Goal: Information Seeking & Learning: Learn about a topic

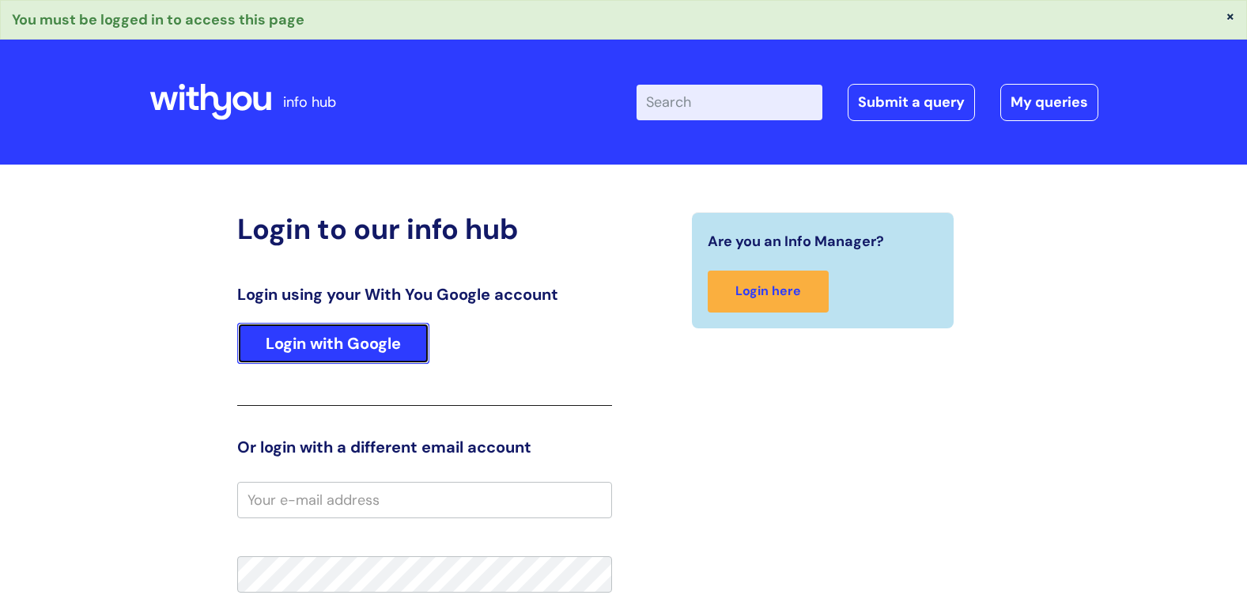
click at [388, 350] on link "Login with Google" at bounding box center [333, 343] width 192 height 41
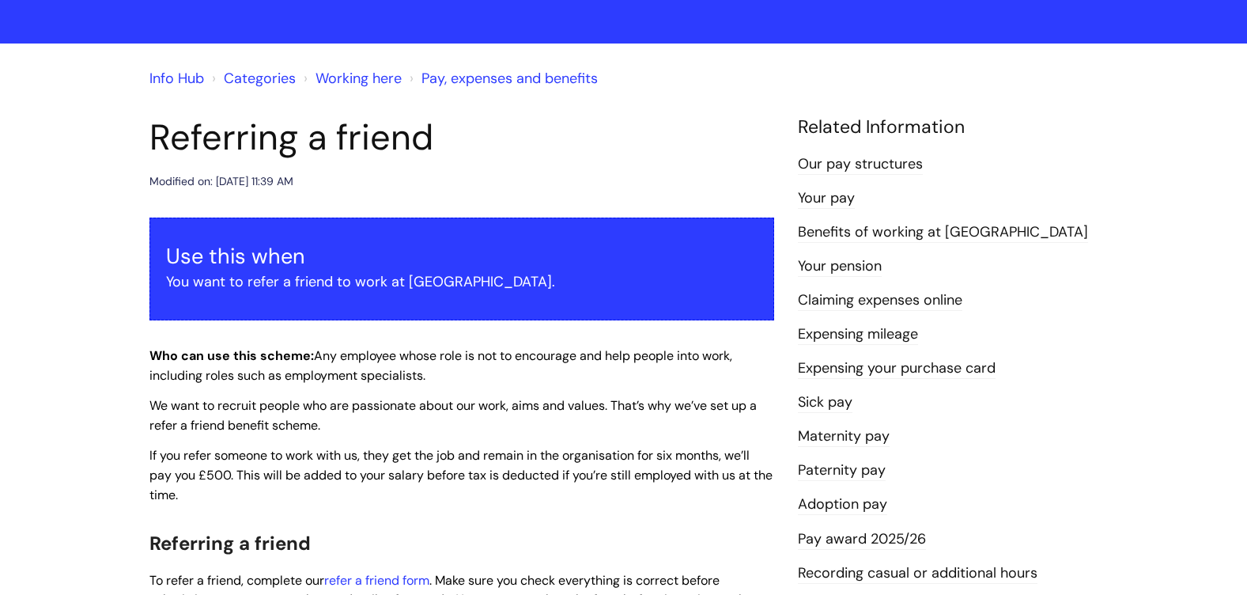
scroll to position [79, 0]
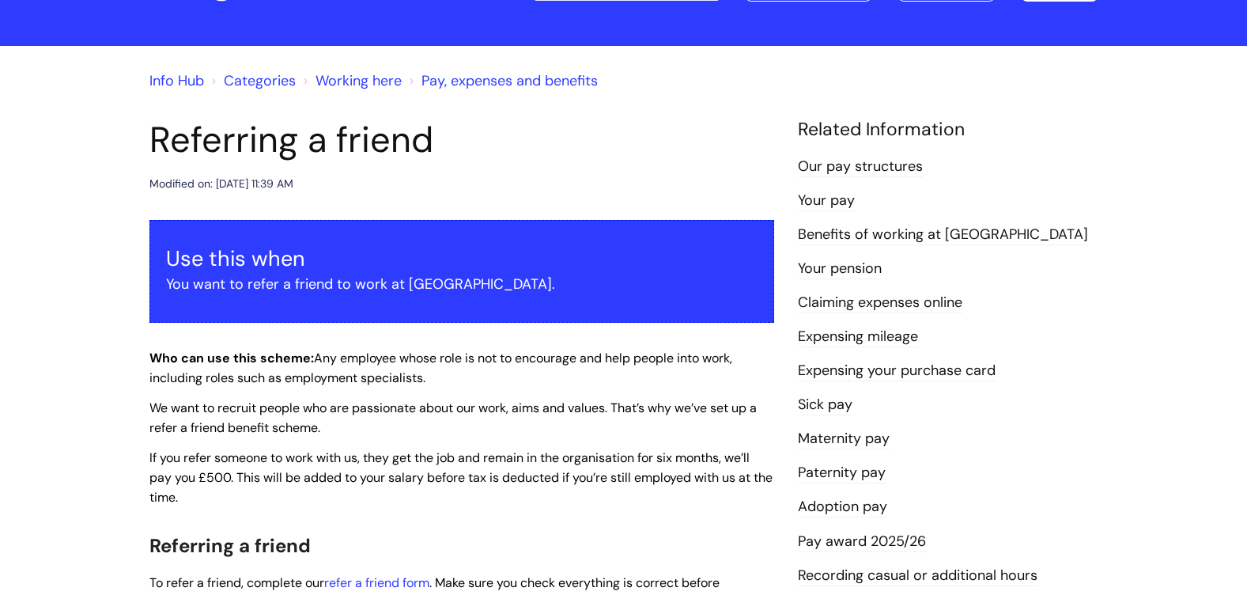
click at [810, 200] on link "Your pay" at bounding box center [826, 201] width 57 height 21
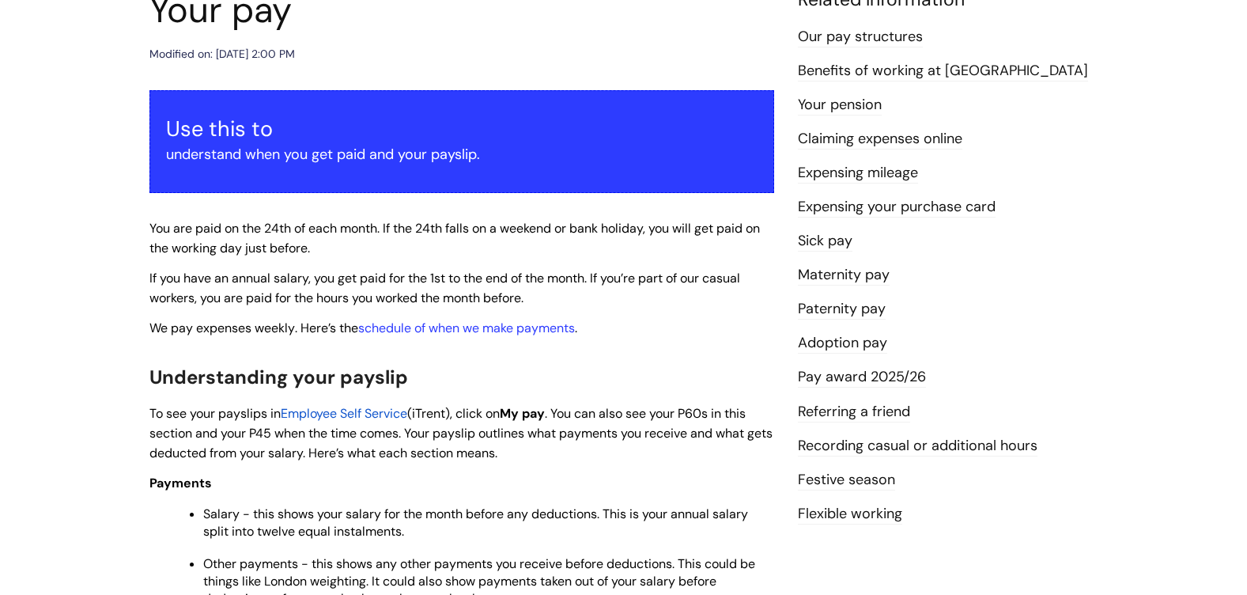
scroll to position [237, 0]
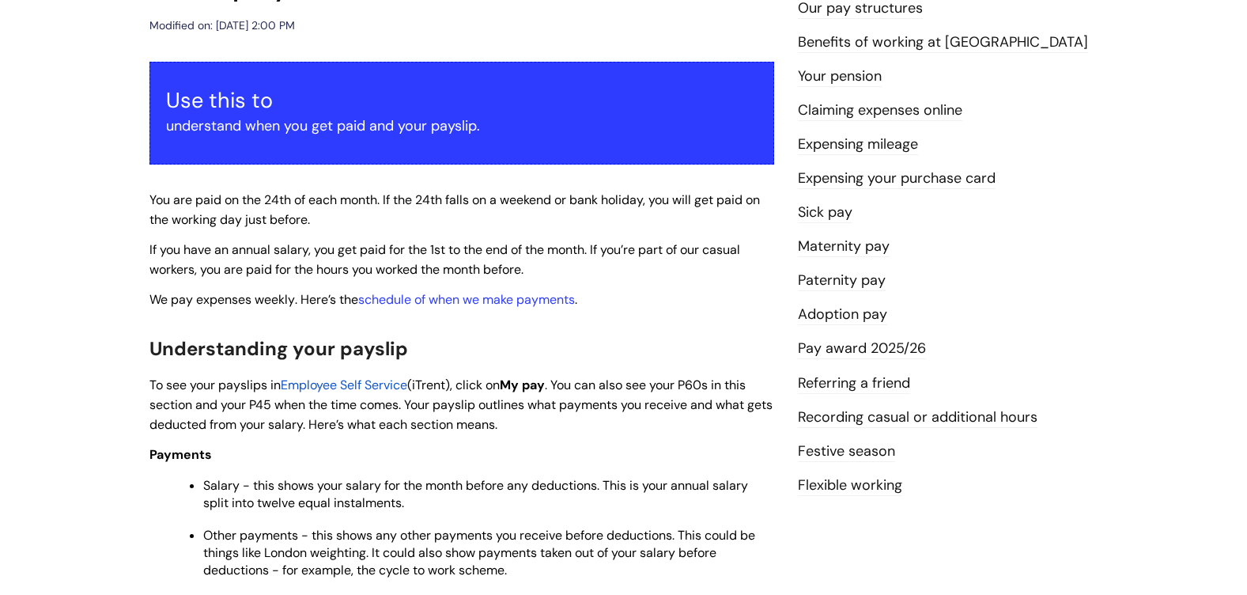
click at [836, 480] on link "Flexible working" at bounding box center [850, 485] width 104 height 21
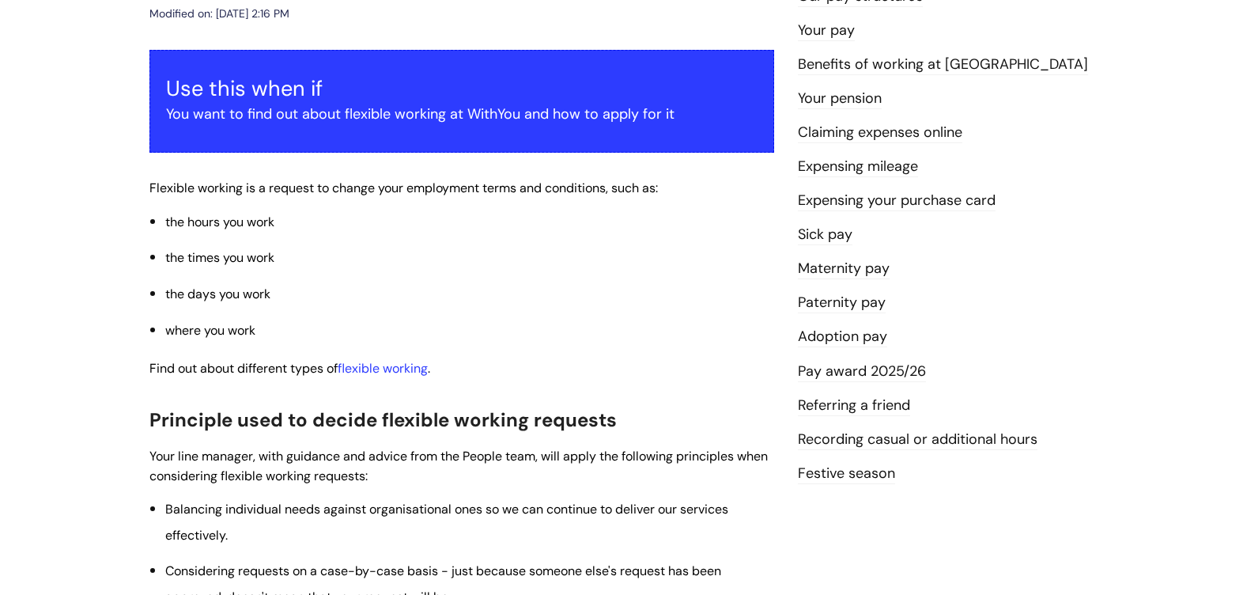
scroll to position [158, 0]
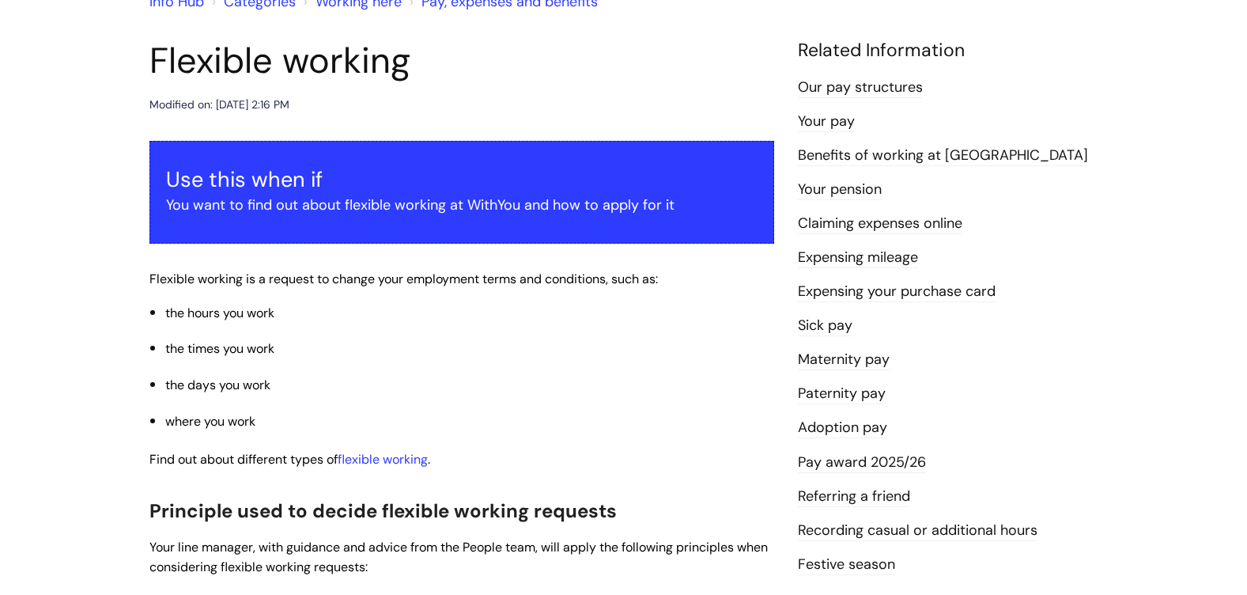
click at [819, 318] on link "Sick pay" at bounding box center [825, 326] width 55 height 21
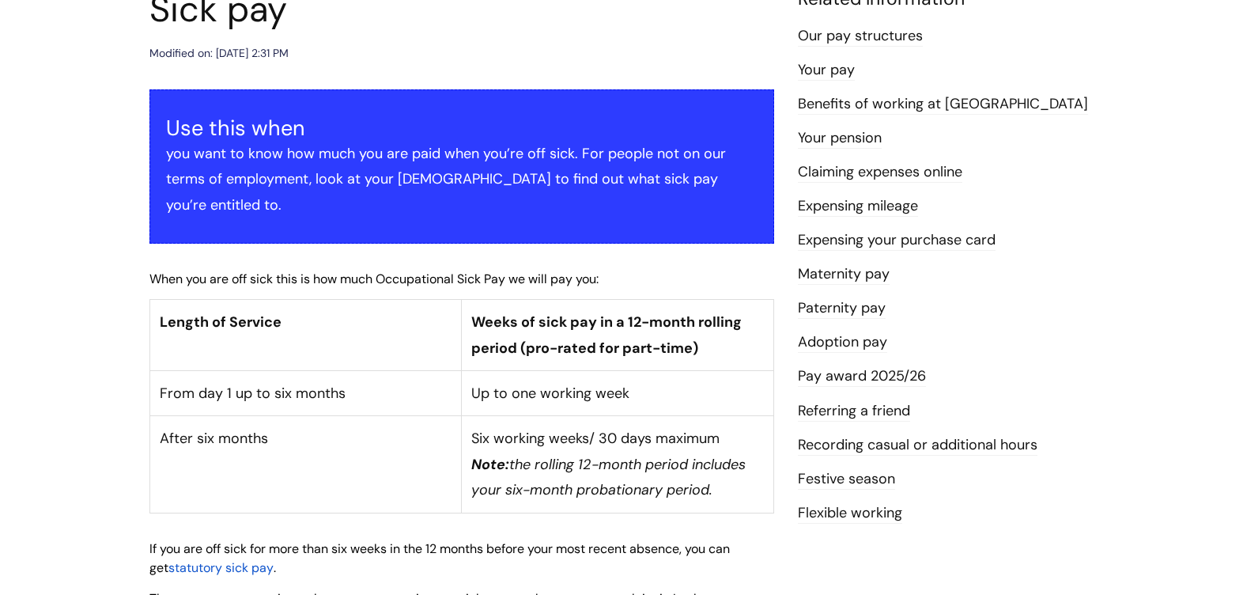
scroll to position [237, 0]
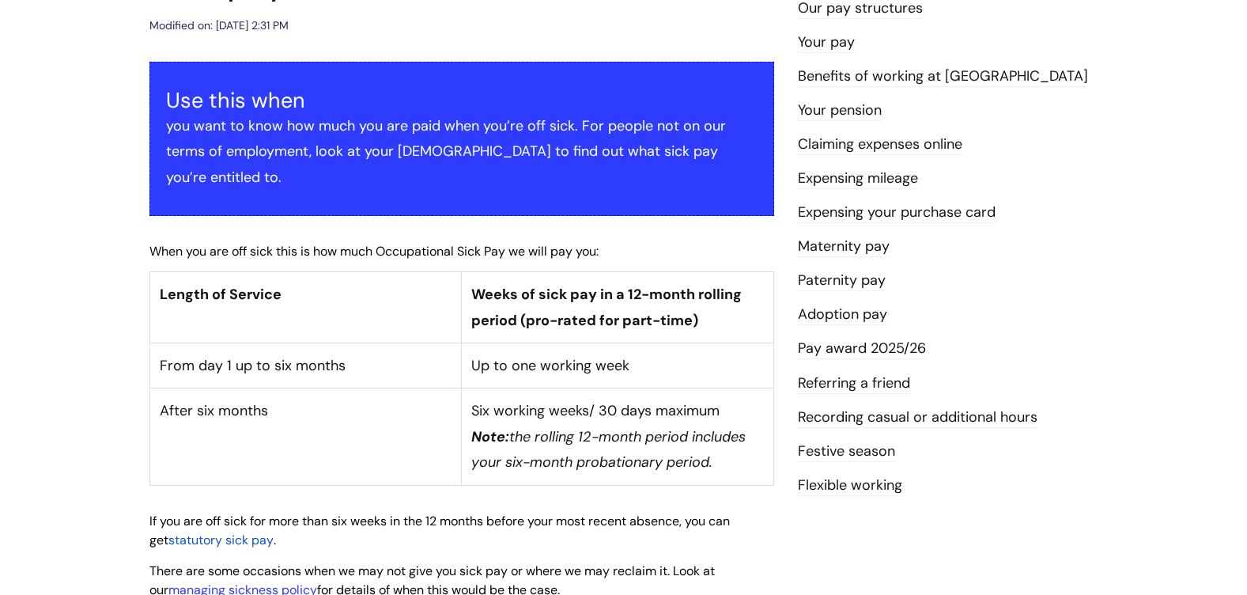
click at [834, 69] on link "Benefits of working at [GEOGRAPHIC_DATA]" at bounding box center [943, 76] width 290 height 21
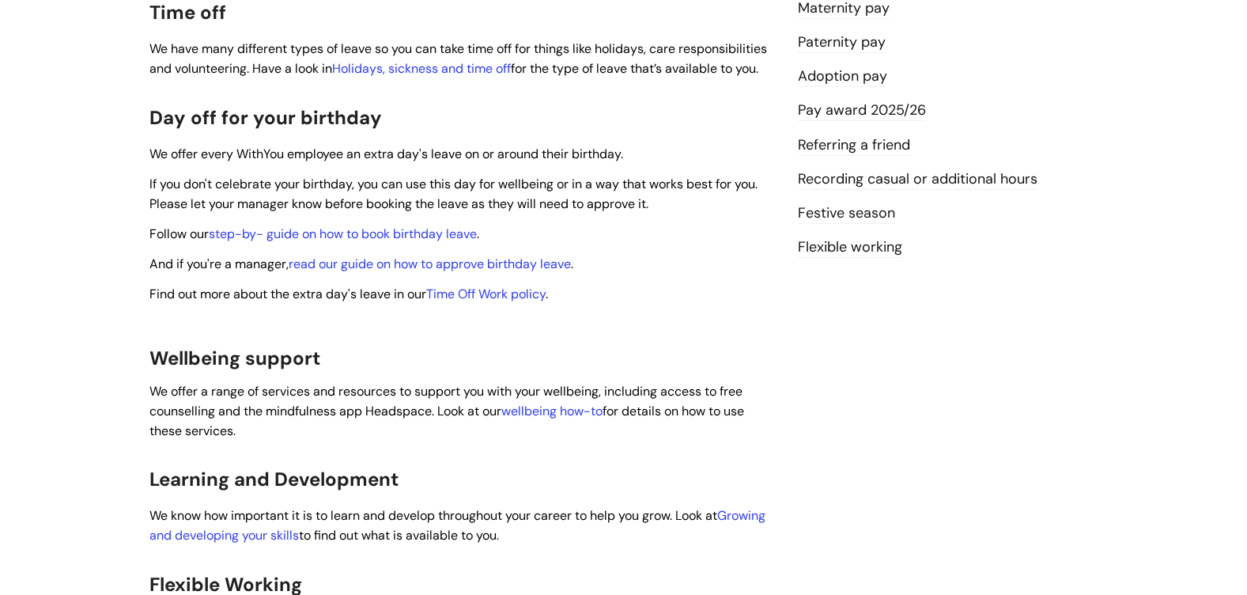
scroll to position [475, 0]
click at [301, 226] on link "step-by- guide on how to book birthday leave" at bounding box center [343, 234] width 268 height 17
